Goal: Information Seeking & Learning: Learn about a topic

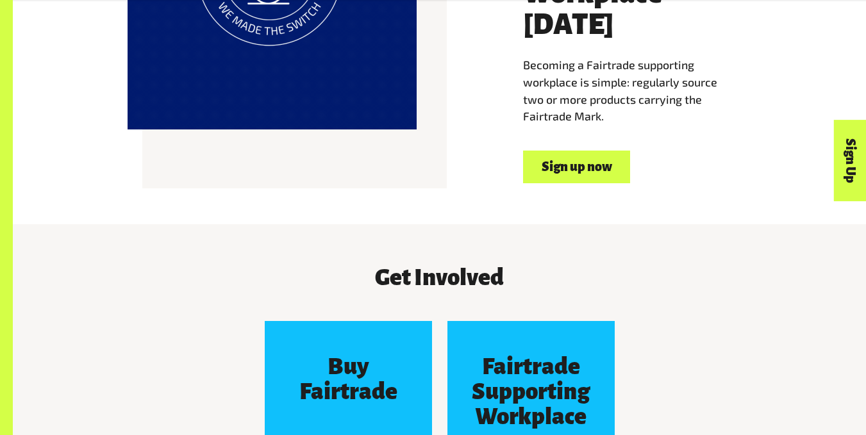
scroll to position [980, 0]
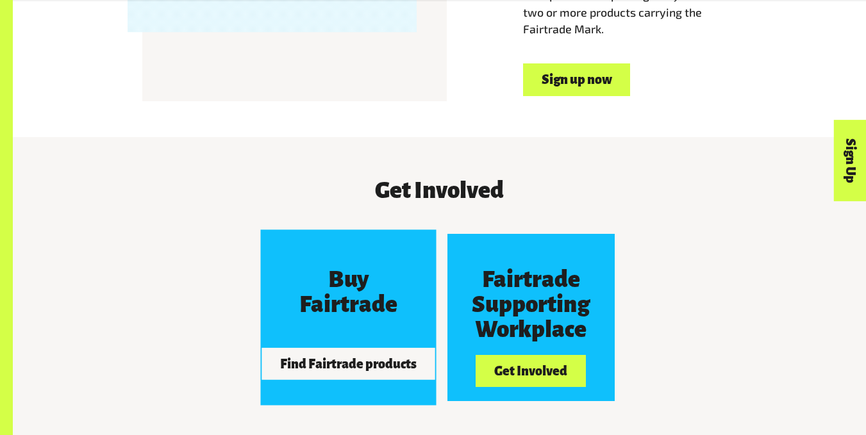
click at [385, 267] on h3 "Buy Fairtrade" at bounding box center [347, 292] width 125 height 50
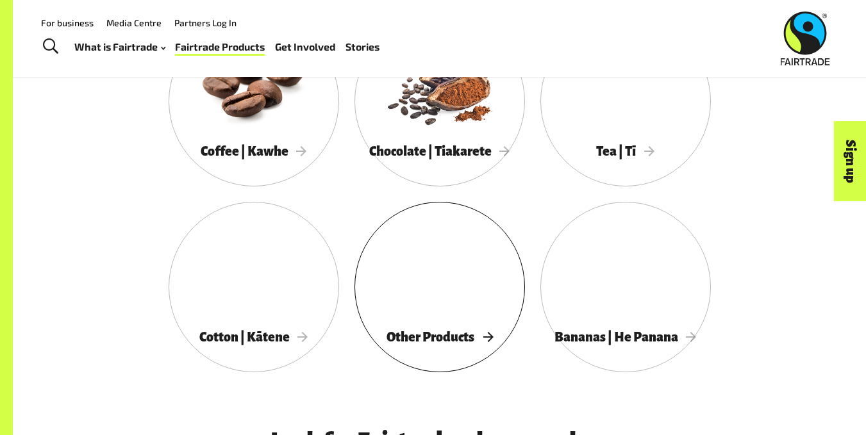
scroll to position [727, 0]
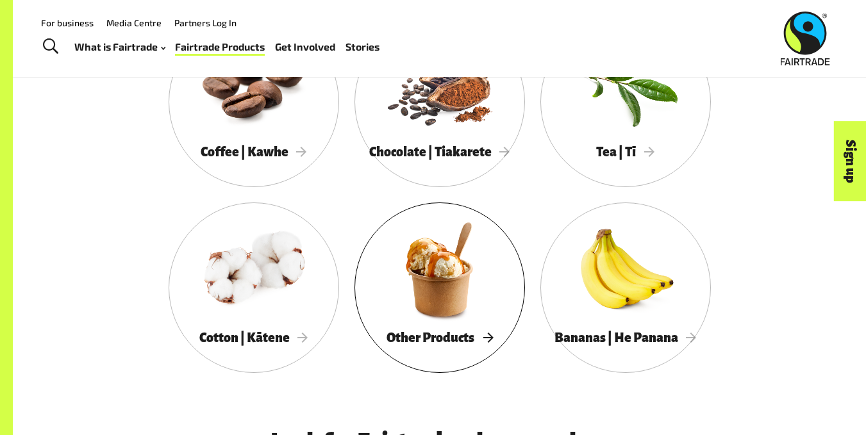
click at [424, 325] on div at bounding box center [440, 269] width 171 height 111
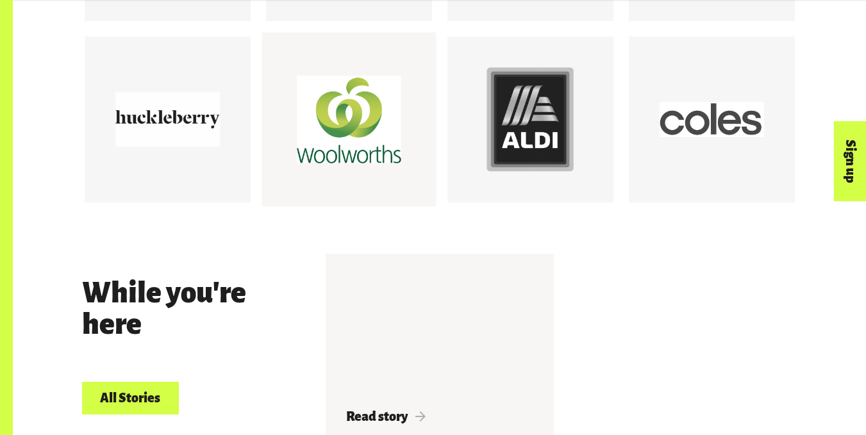
scroll to position [1372, 0]
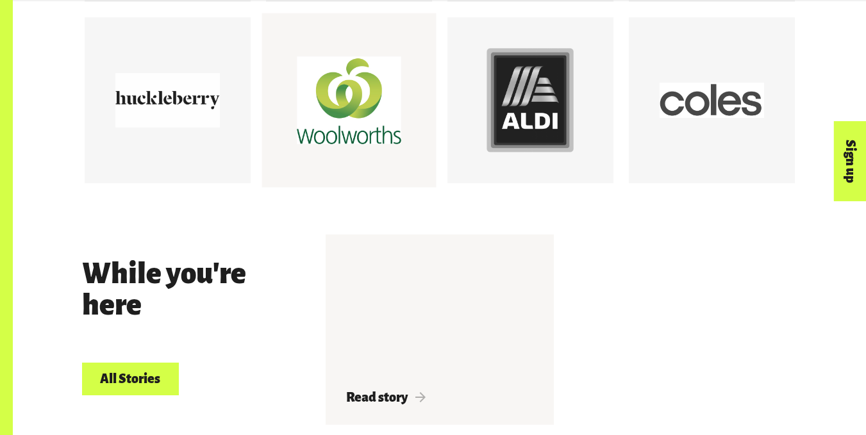
click at [316, 129] on div at bounding box center [349, 100] width 105 height 105
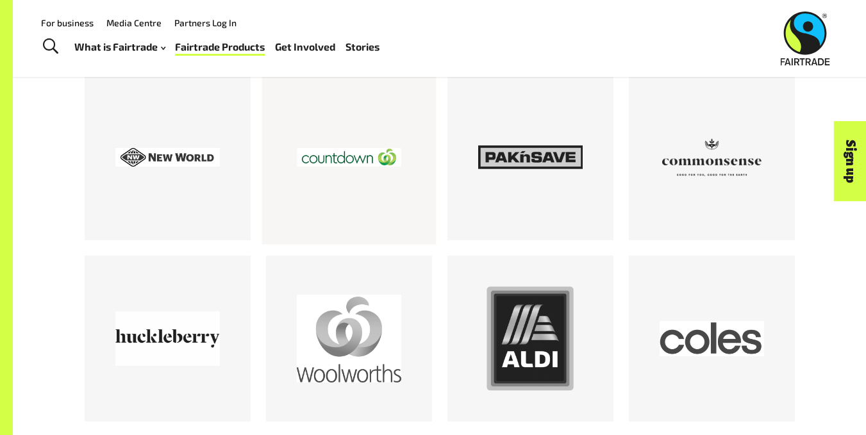
scroll to position [1132, 0]
click at [392, 205] on div at bounding box center [349, 158] width 105 height 105
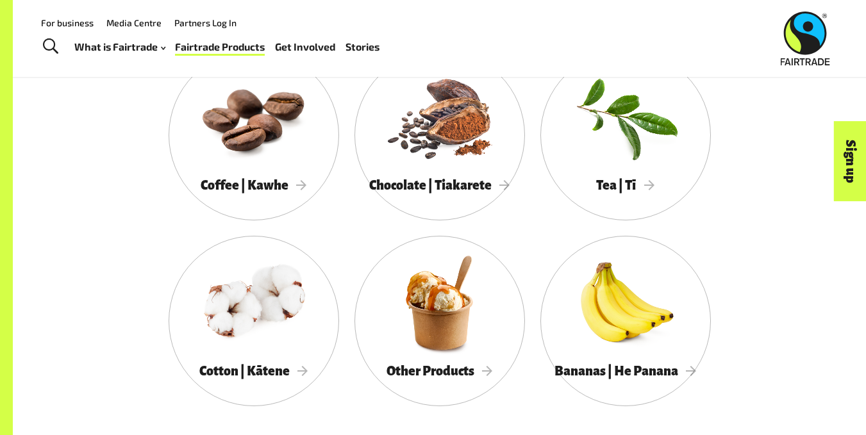
scroll to position [756, 0]
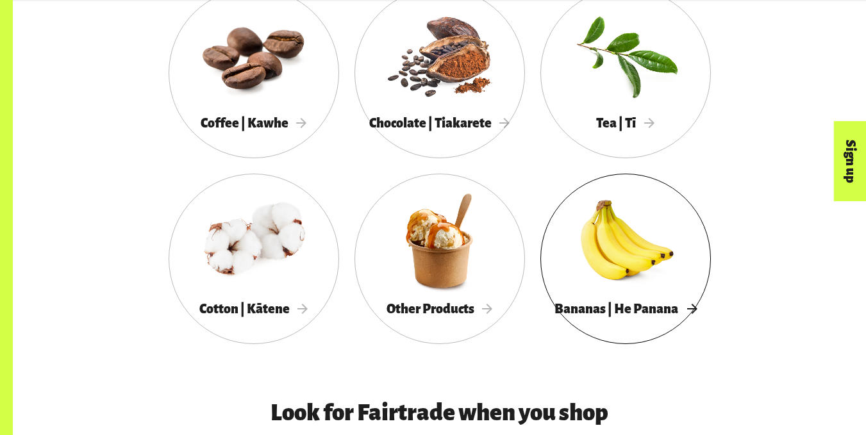
click at [637, 281] on div at bounding box center [626, 240] width 171 height 111
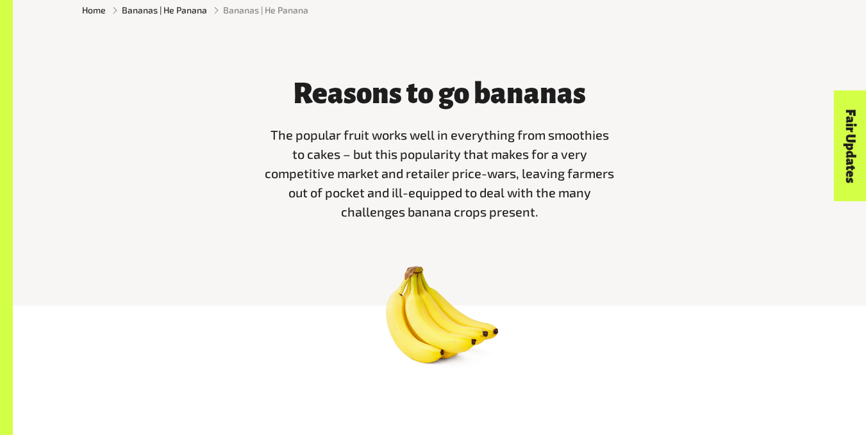
scroll to position [375, 0]
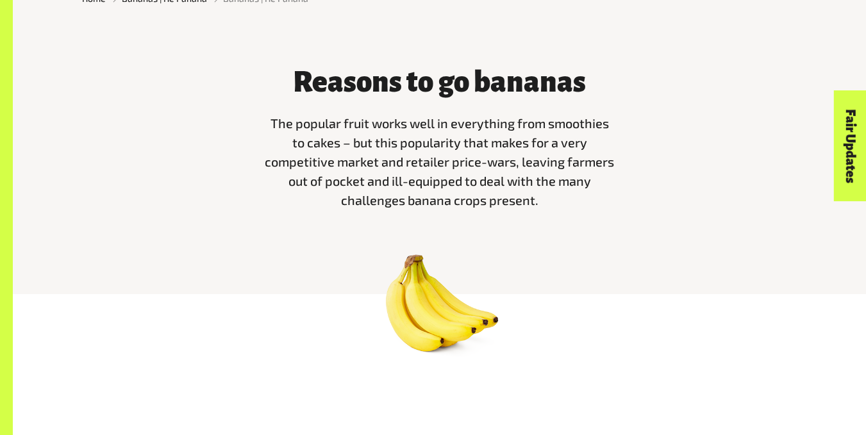
click at [637, 281] on div "Reasons to go bananas The popular fruit works well in everything from smoothies…" at bounding box center [439, 160] width 853 height 269
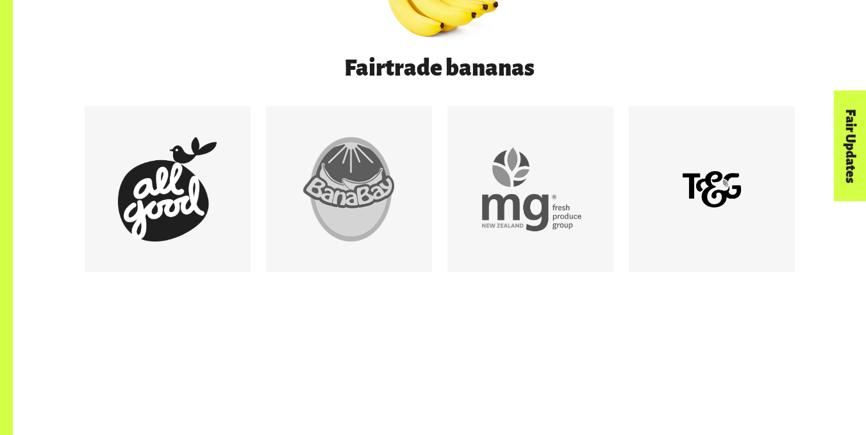
scroll to position [695, 0]
